Goal: Find specific page/section: Find specific page/section

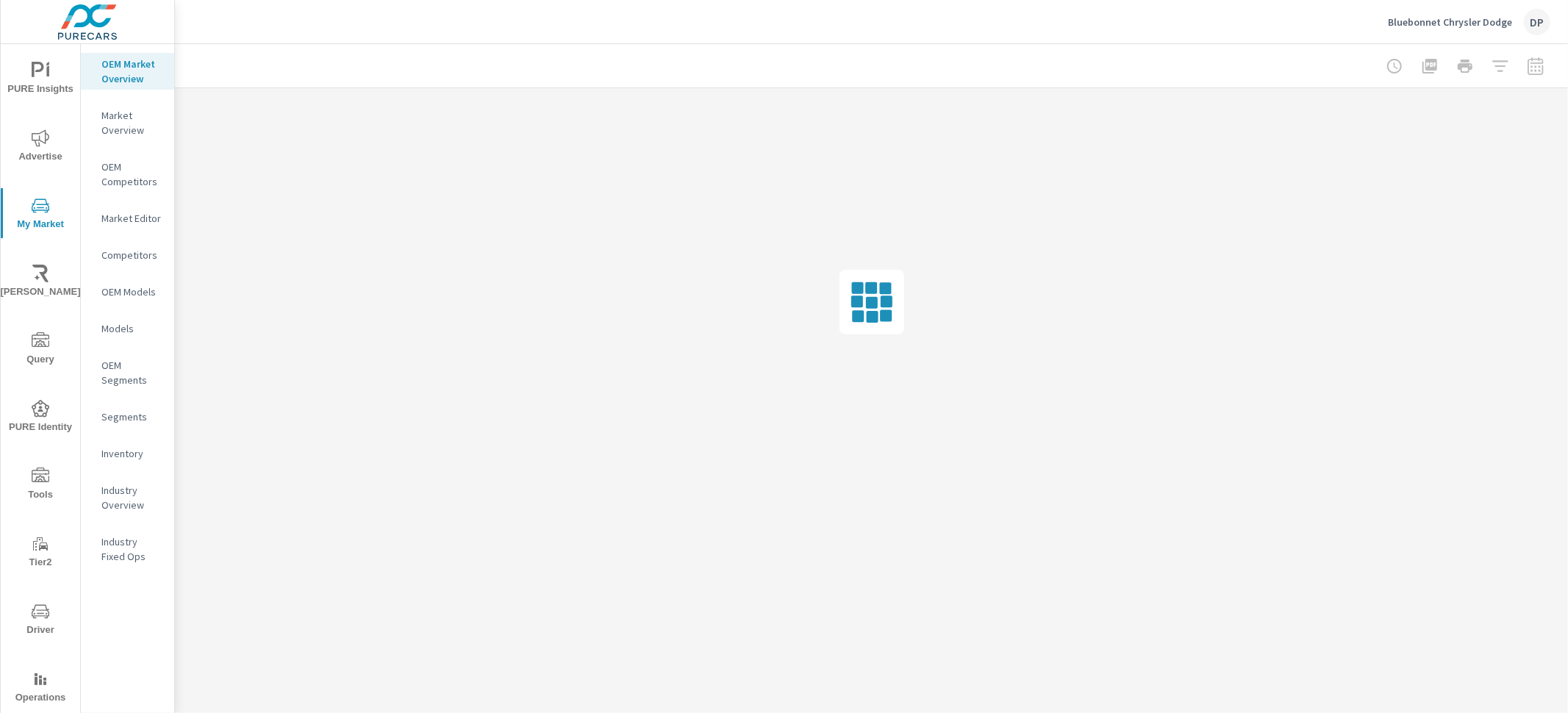
click at [37, 414] on span "PURE Identity" at bounding box center [40, 418] width 71 height 36
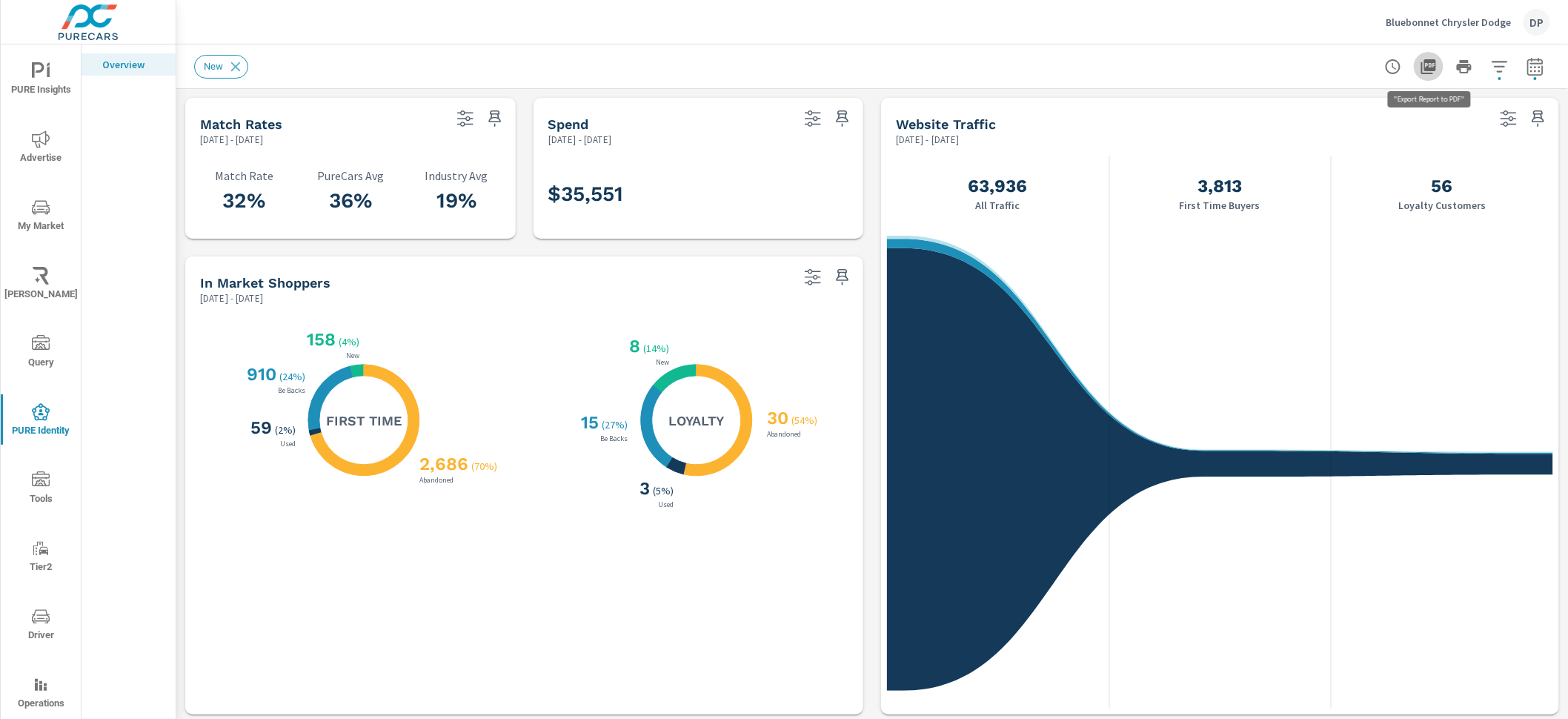
click at [1436, 74] on icon "button" at bounding box center [1429, 67] width 17 height 17
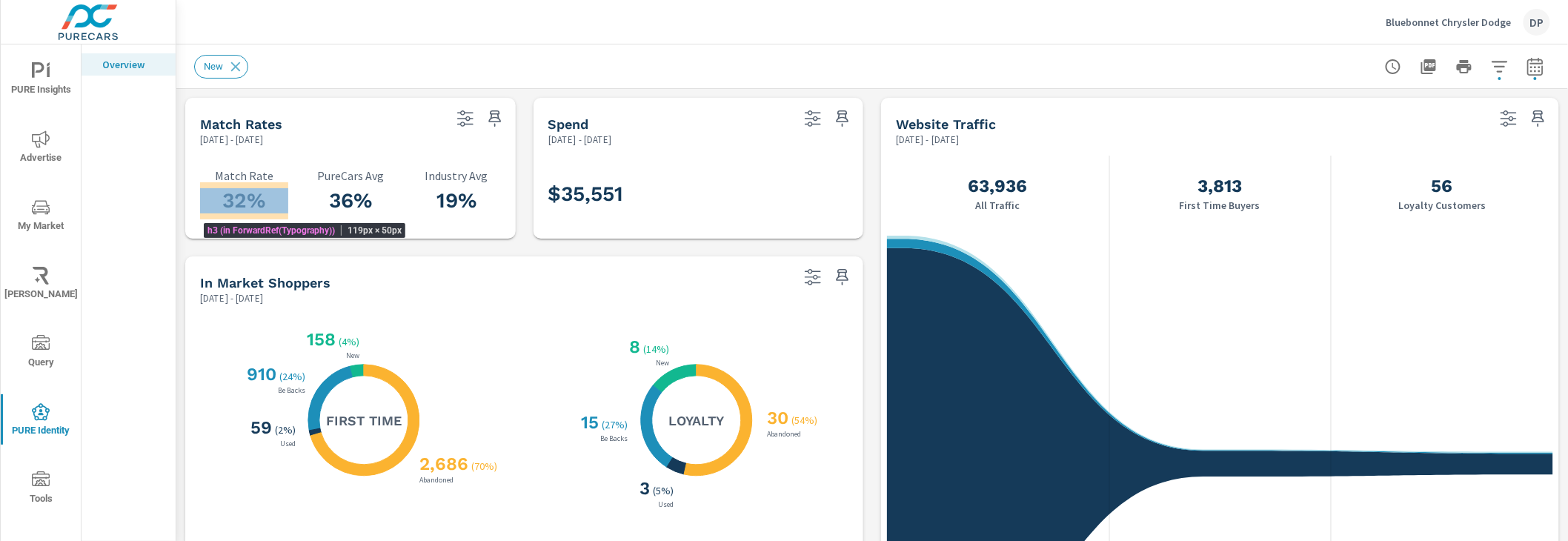
click at [240, 196] on h3 "32%" at bounding box center [244, 201] width 89 height 25
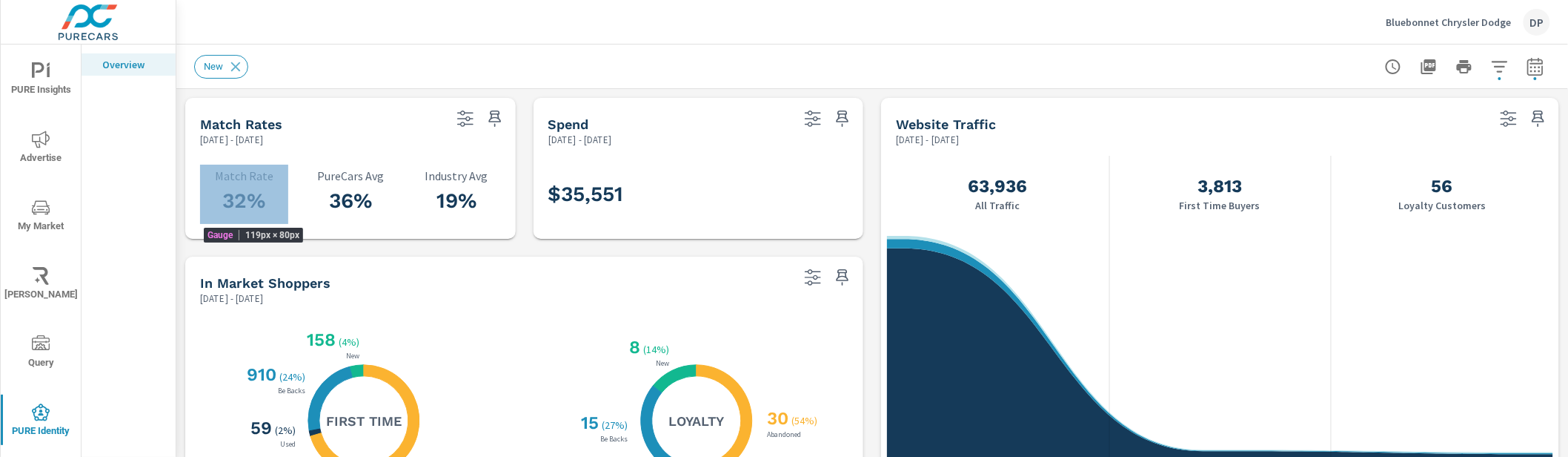
click at [786, 76] on div "New" at bounding box center [768, 66] width 1149 height 23
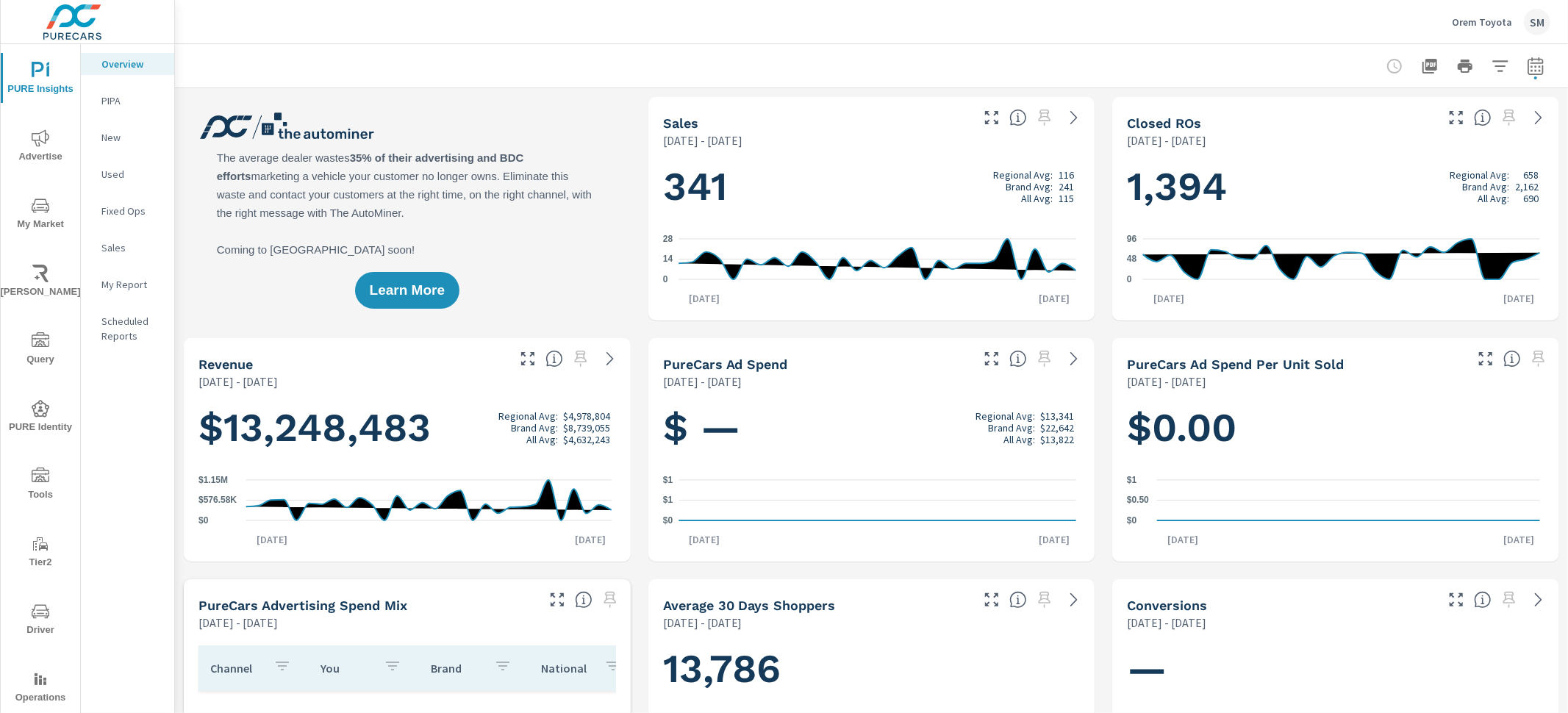
scroll to position [1, 0]
click at [38, 406] on icon "nav menu" at bounding box center [40, 408] width 17 height 17
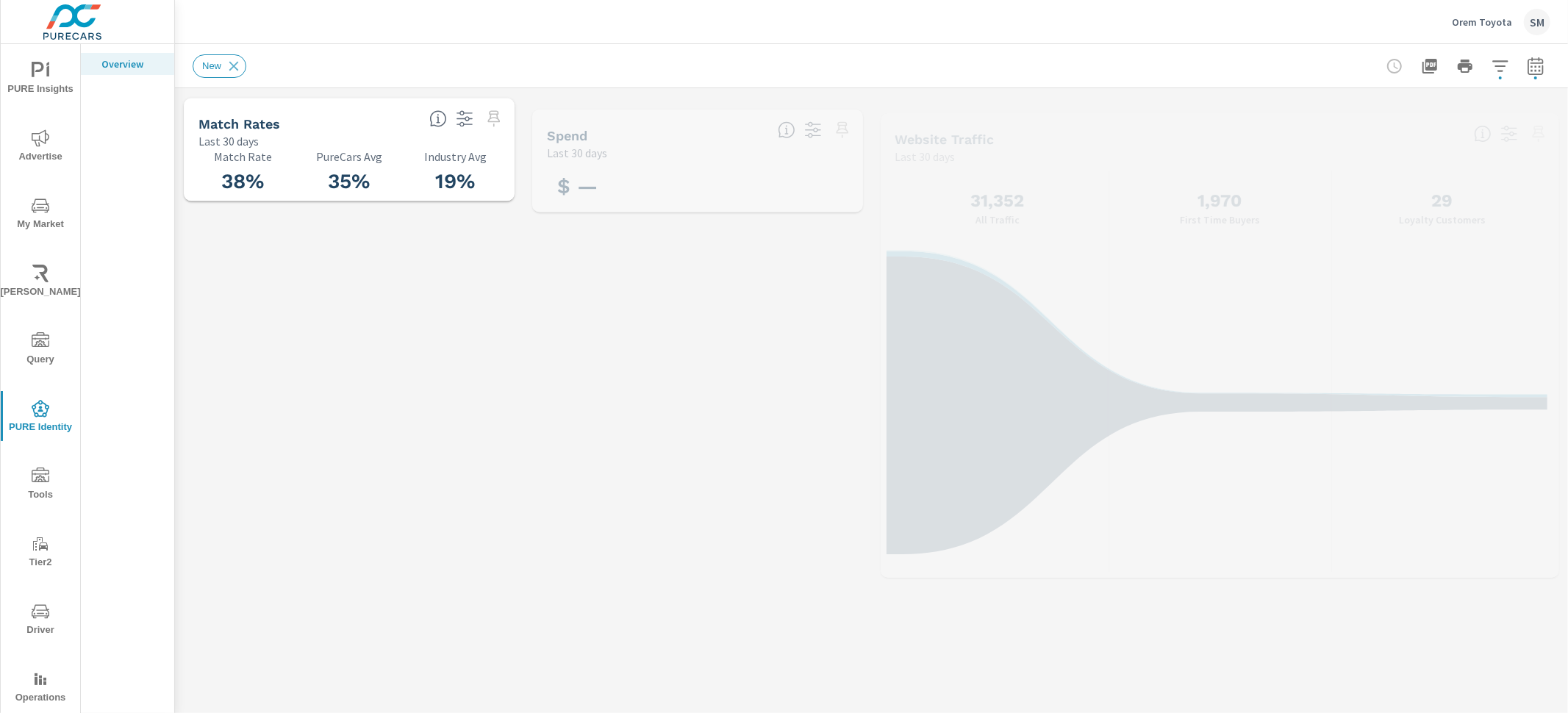
scroll to position [1, 0]
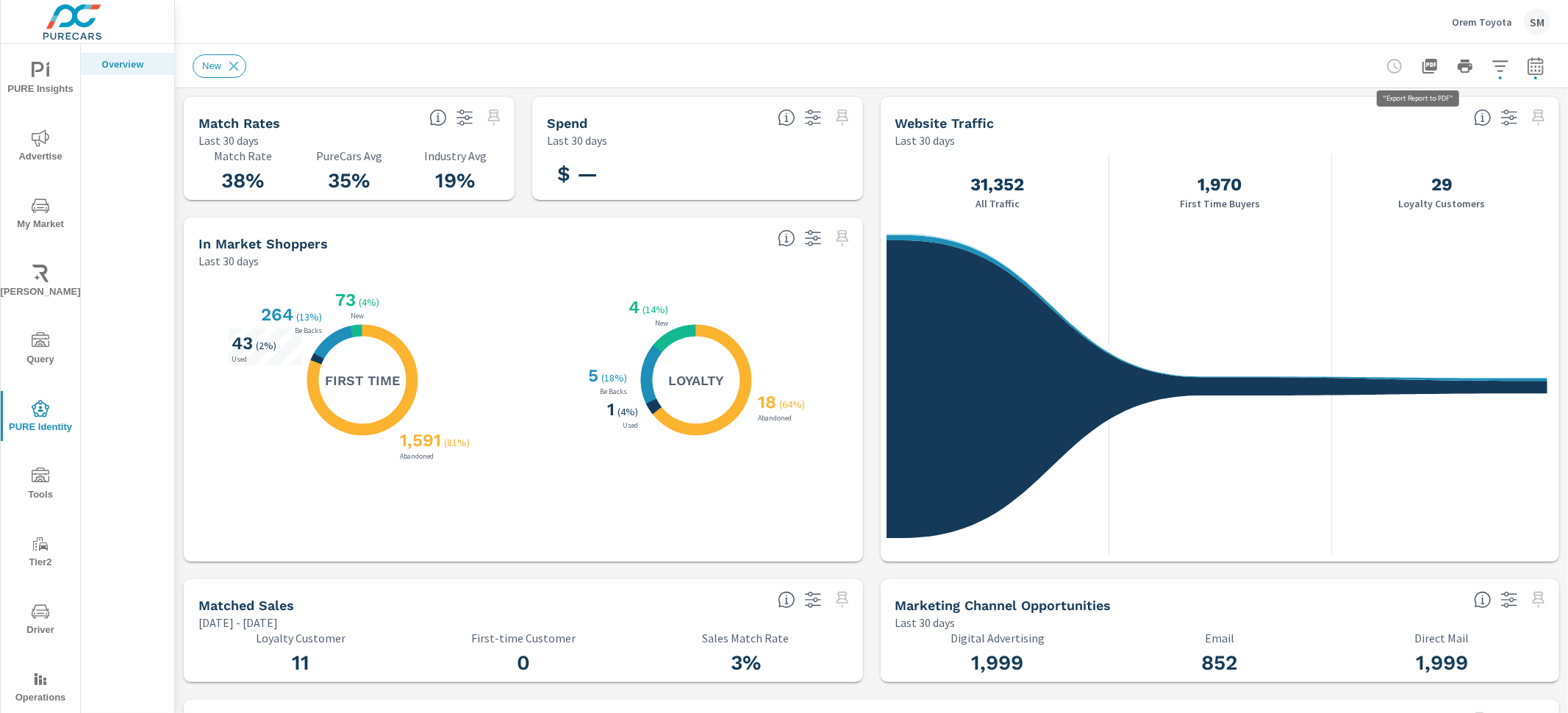
click at [1422, 70] on icon "button" at bounding box center [1429, 65] width 15 height 15
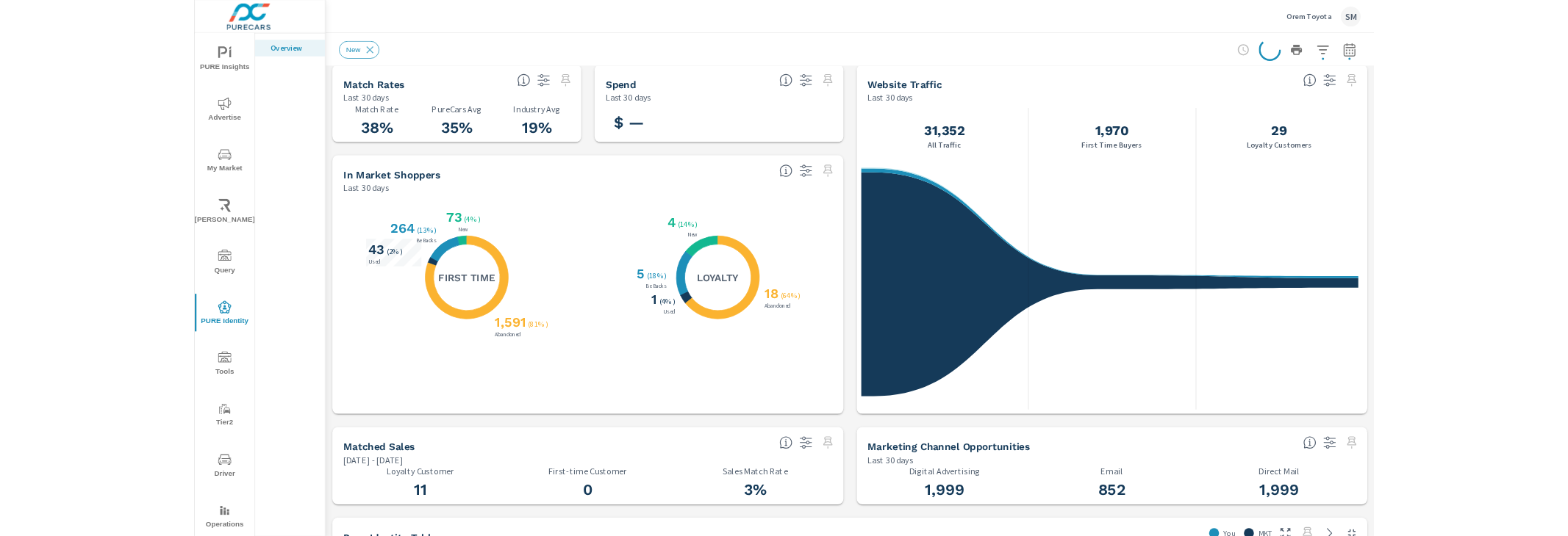
scroll to position [0, 0]
